Goal: Navigation & Orientation: Understand site structure

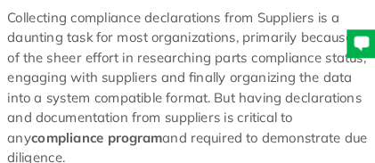
scroll to position [367, 0]
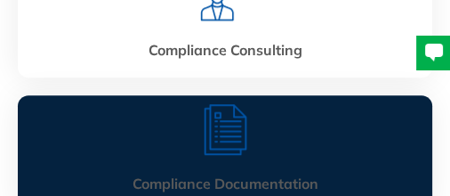
scroll to position [757, 0]
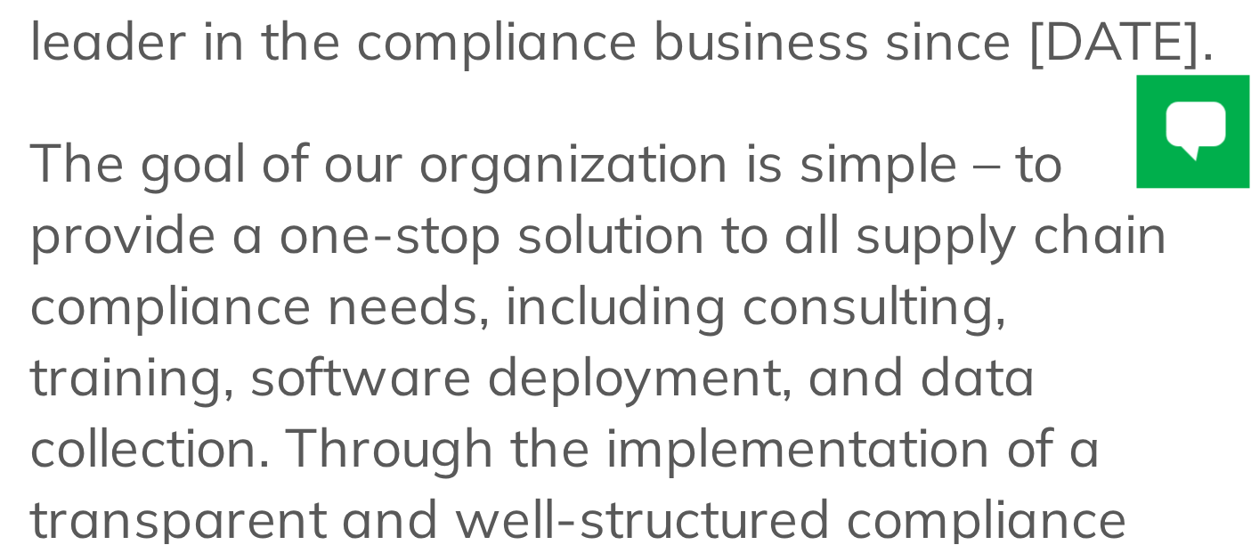
scroll to position [529, 0]
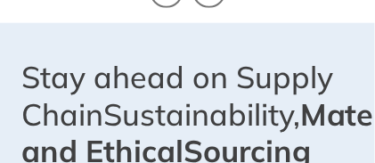
scroll to position [1089, 0]
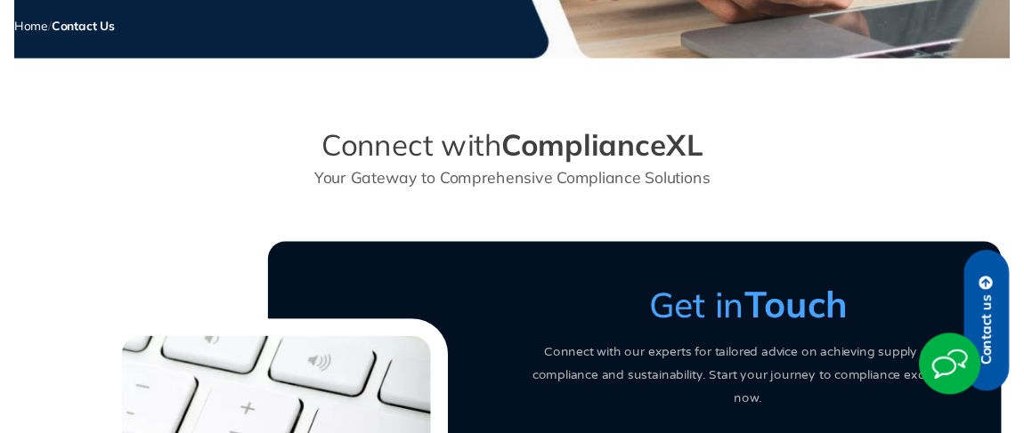
scroll to position [142, 0]
